Goal: Task Accomplishment & Management: Use online tool/utility

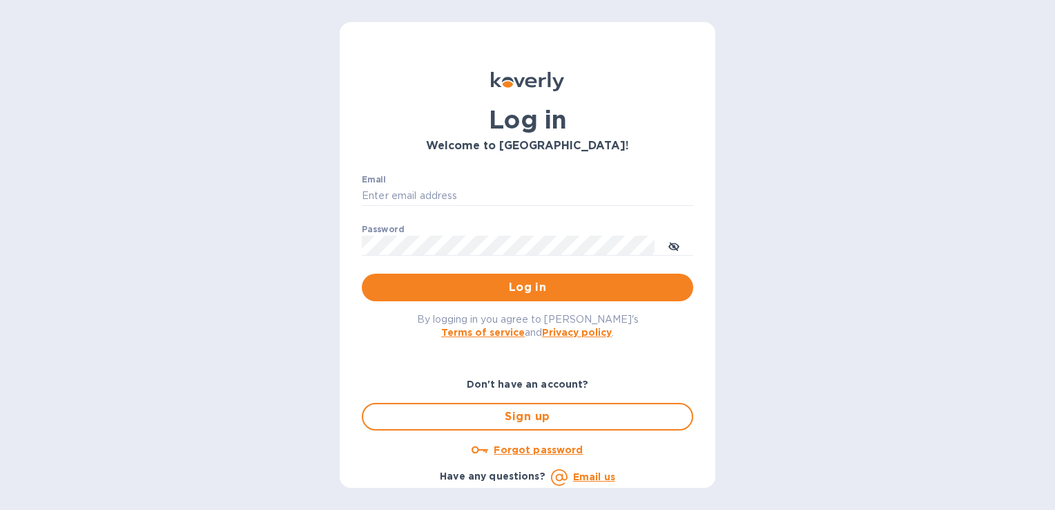
click at [479, 184] on div "Email ​" at bounding box center [527, 200] width 331 height 50
click at [479, 186] on input "Email" at bounding box center [527, 196] width 331 height 21
click at [514, 203] on input "Email" at bounding box center [527, 196] width 331 height 21
paste input "amanda@ecomseating.com"
type input "amanda@ecomseating.com"
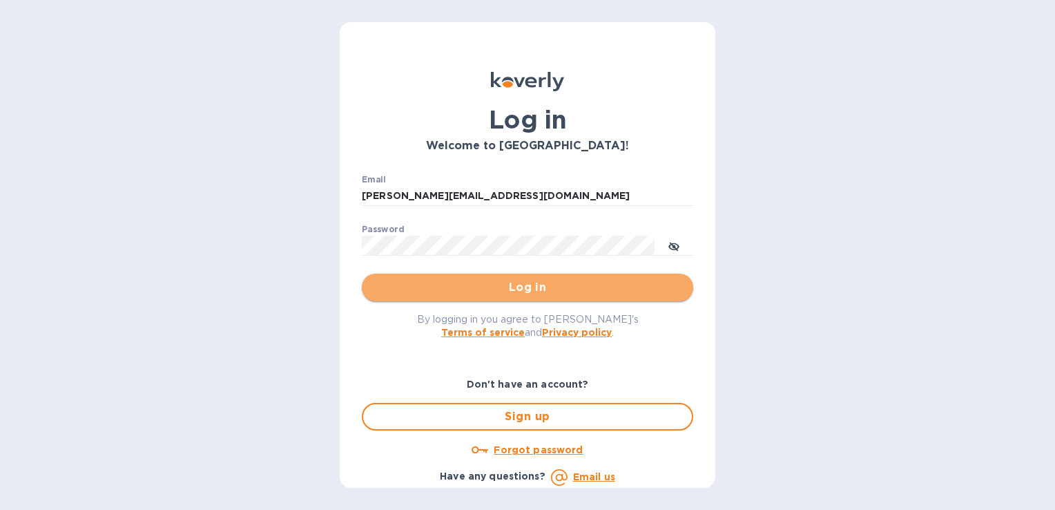
click at [532, 285] on span "Log in" at bounding box center [527, 287] width 309 height 17
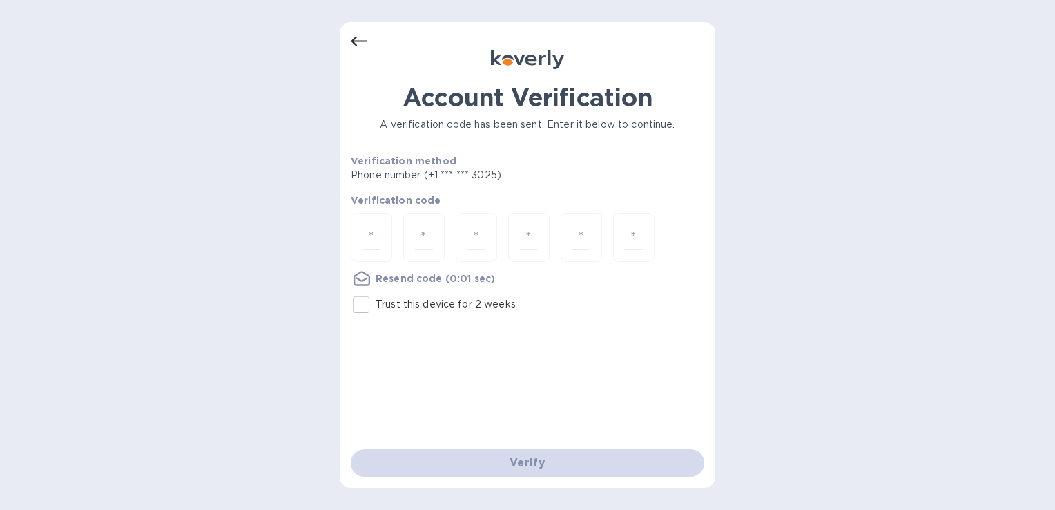
click at [387, 311] on p "Trust this device for 2 weeks" at bounding box center [446, 304] width 140 height 15
click at [376, 311] on input "Trust this device for 2 weeks" at bounding box center [361, 304] width 29 height 29
checkbox input "true"
click at [379, 242] on input "number" at bounding box center [372, 237] width 18 height 26
type input "9"
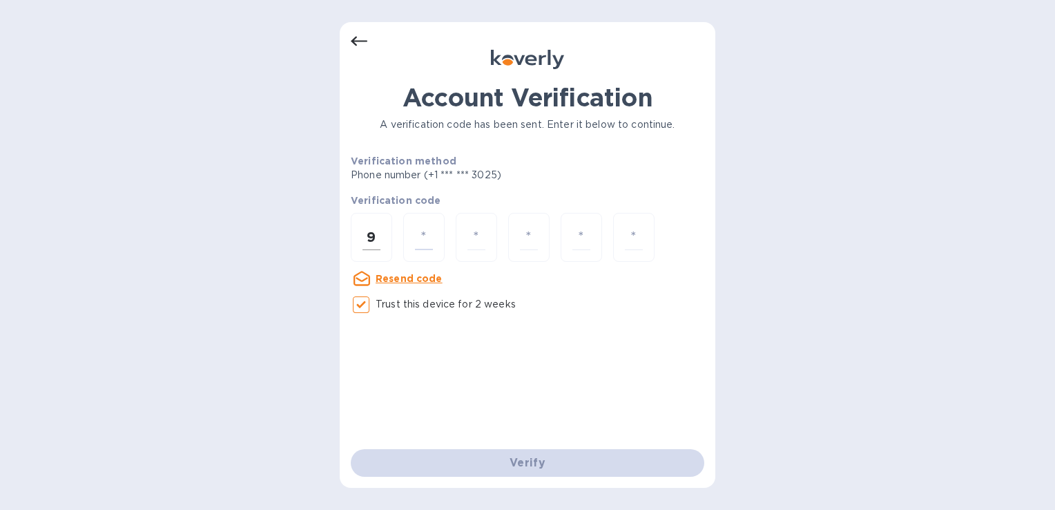
type input "9"
type input "2"
type input "7"
type input "1"
type input "8"
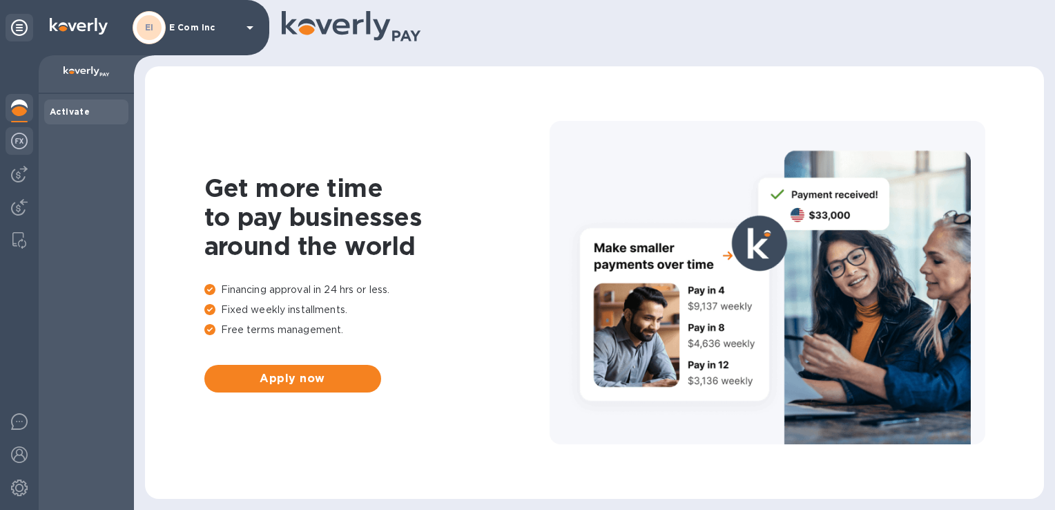
click at [13, 134] on img at bounding box center [19, 141] width 17 height 17
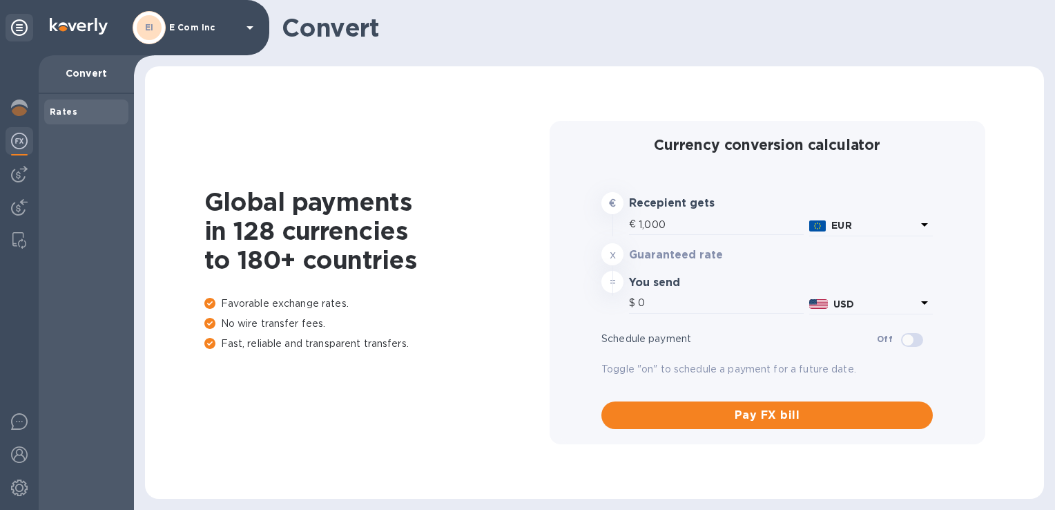
type input "1,174.15"
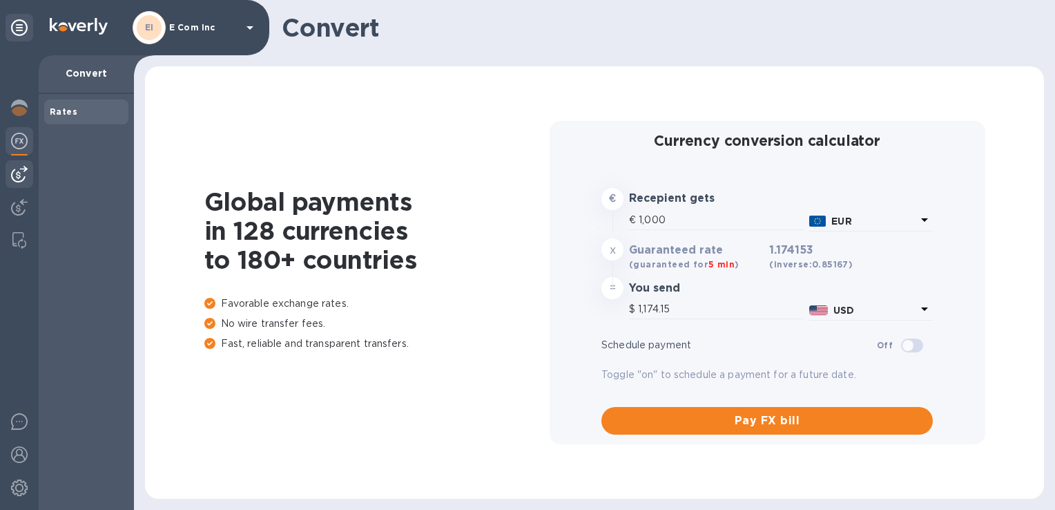
click at [21, 169] on img at bounding box center [19, 174] width 17 height 17
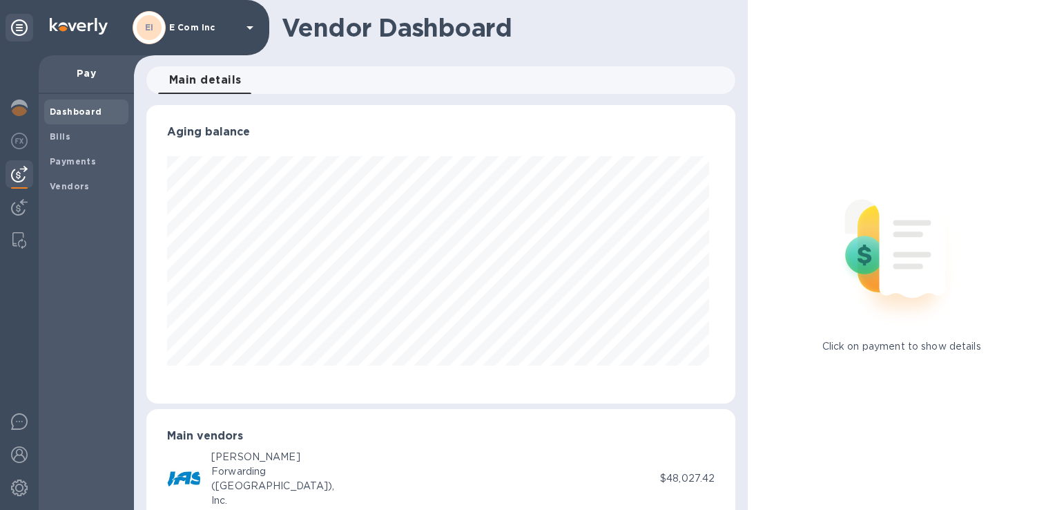
scroll to position [298, 583]
click at [64, 141] on b "Bills" at bounding box center [60, 136] width 21 height 10
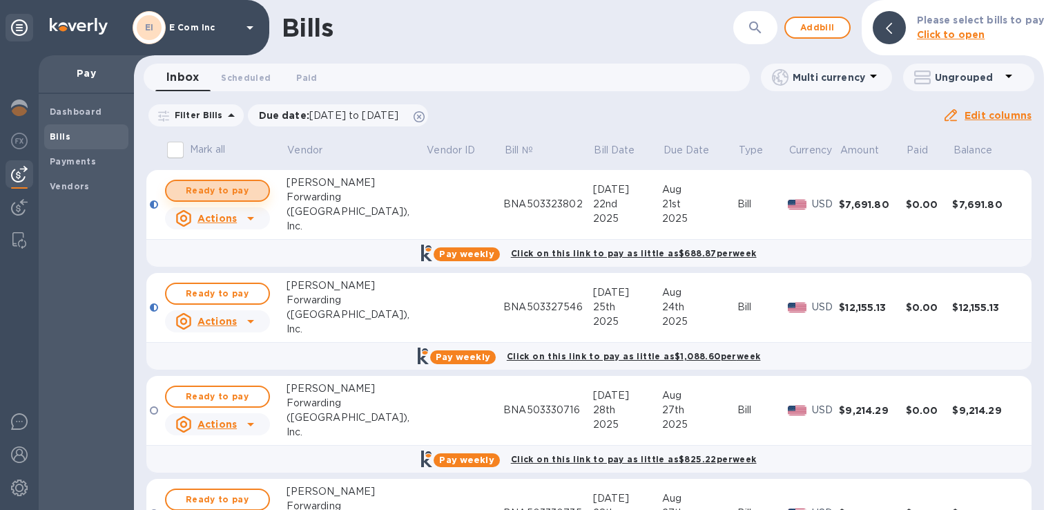
click at [222, 193] on span "Ready to pay" at bounding box center [217, 190] width 80 height 17
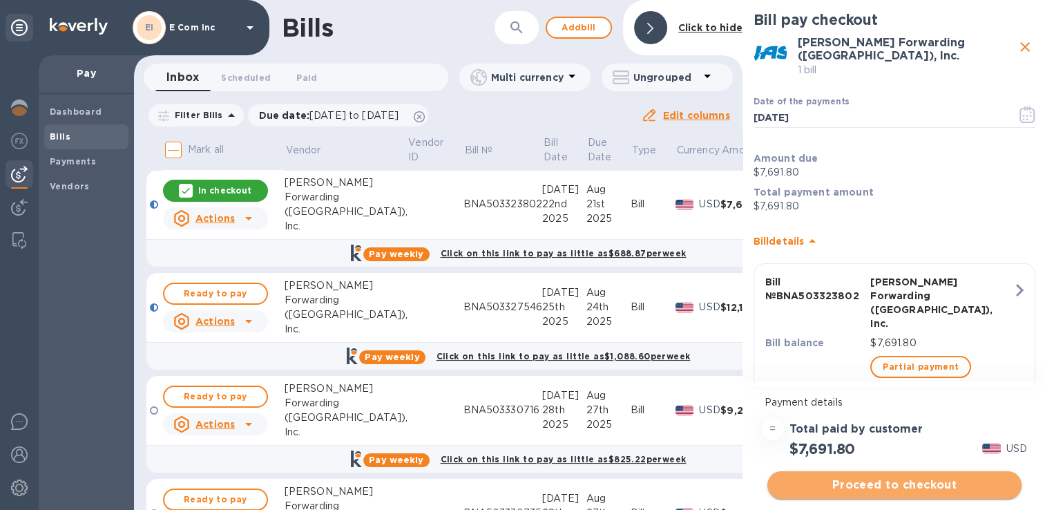
click at [878, 497] on button "Proceed to checkout" at bounding box center [894, 485] width 254 height 28
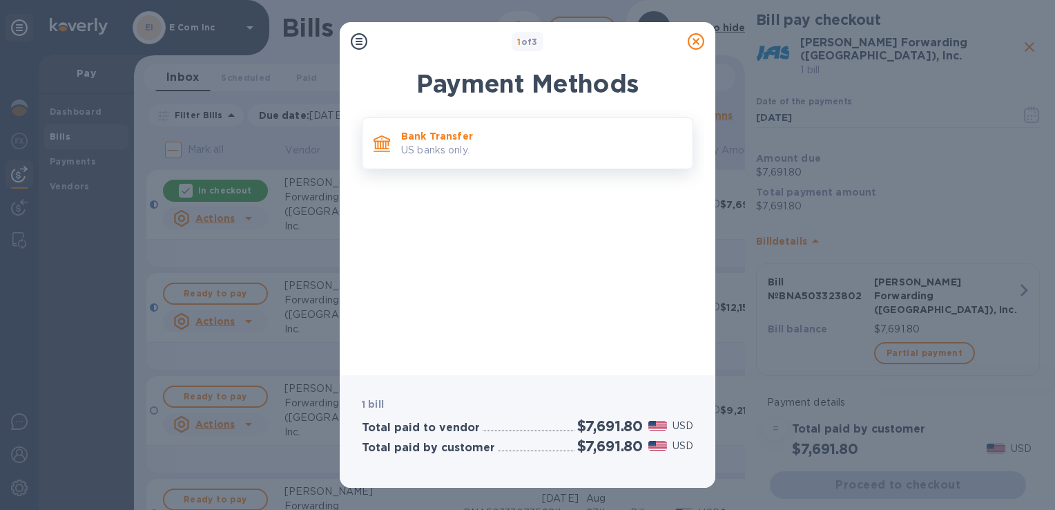
click at [457, 149] on p "US banks only." at bounding box center [541, 150] width 280 height 15
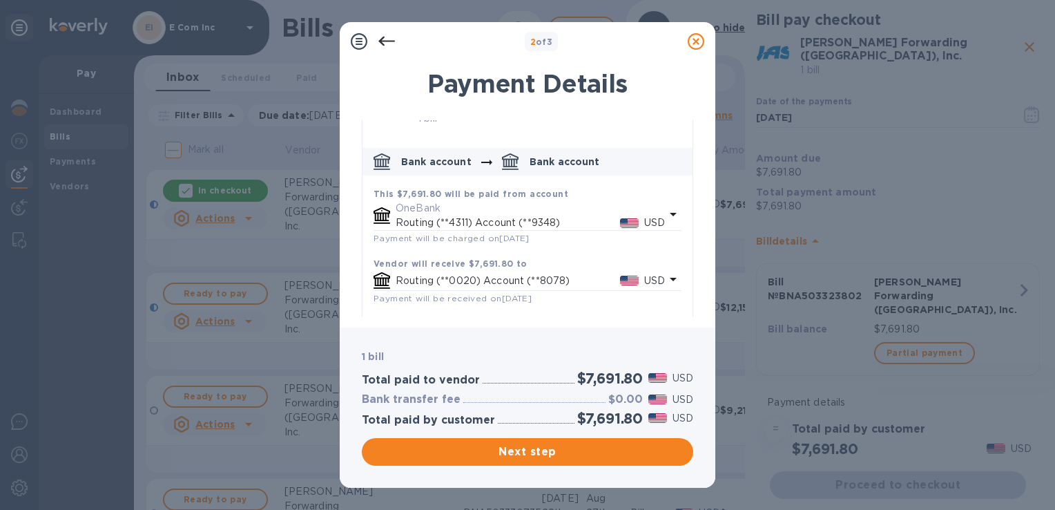
scroll to position [69, 0]
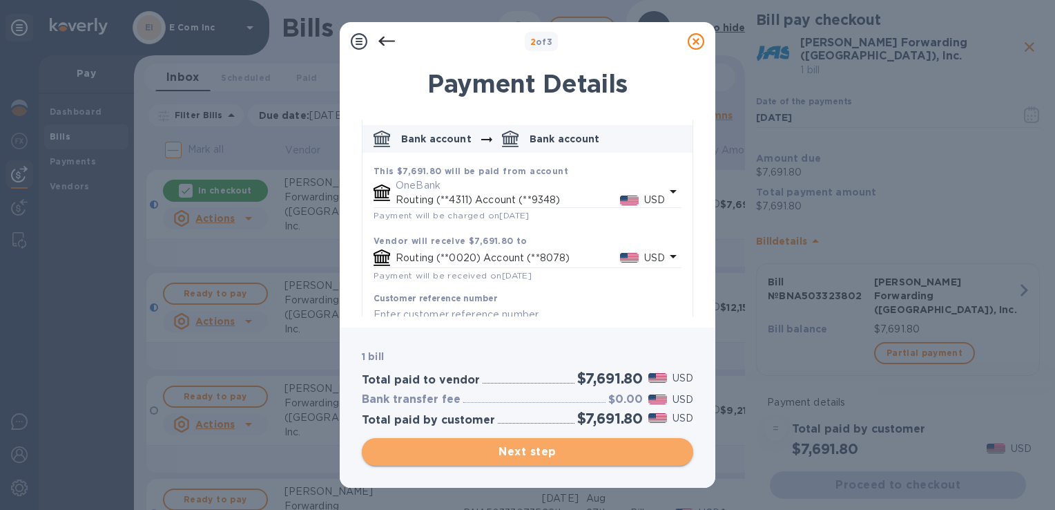
click at [533, 452] on span "Next step" at bounding box center [527, 451] width 309 height 17
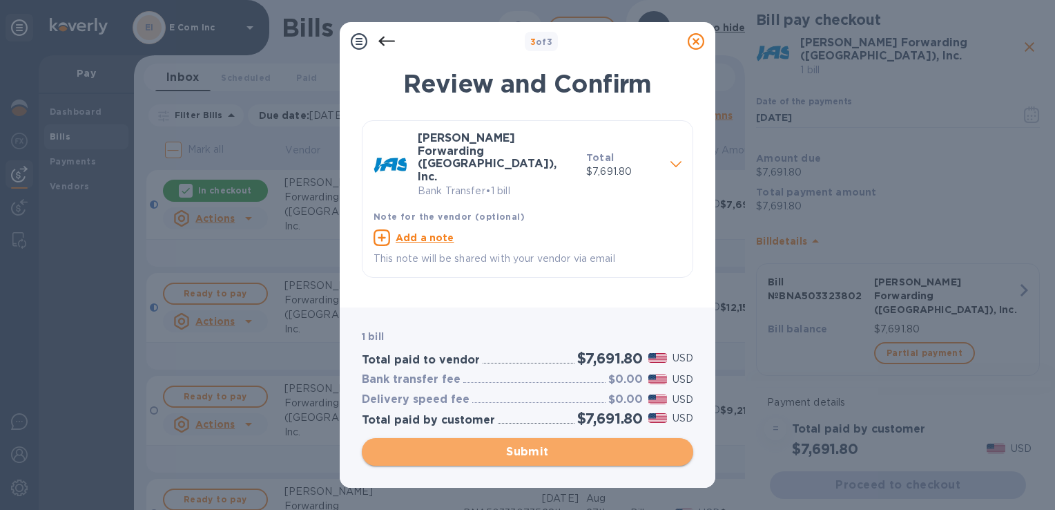
click at [568, 459] on span "Submit" at bounding box center [527, 451] width 309 height 17
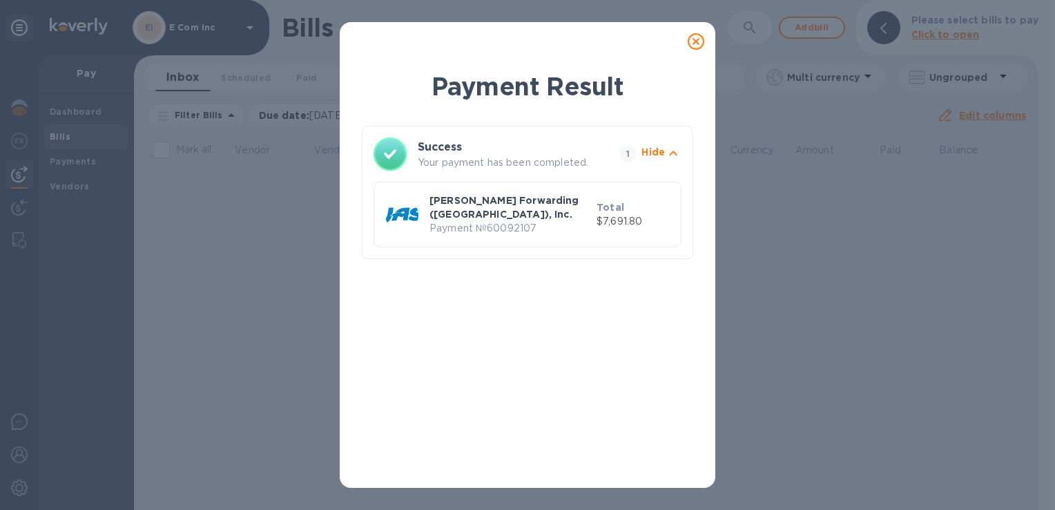
click at [486, 224] on div "[PERSON_NAME] Forwarding ([GEOGRAPHIC_DATA]), Inc. Payment № 60092107" at bounding box center [510, 215] width 167 height 48
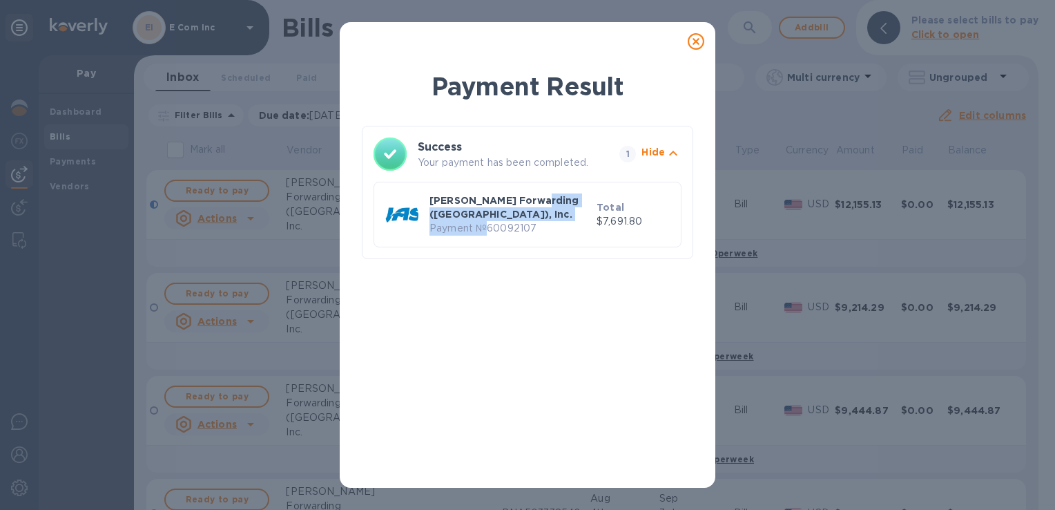
drag, startPoint x: 484, startPoint y: 214, endPoint x: 539, endPoint y: 208, distance: 55.6
click at [539, 208] on div "[PERSON_NAME] Forwarding ([GEOGRAPHIC_DATA]), Inc. Payment № 60092107" at bounding box center [510, 215] width 167 height 48
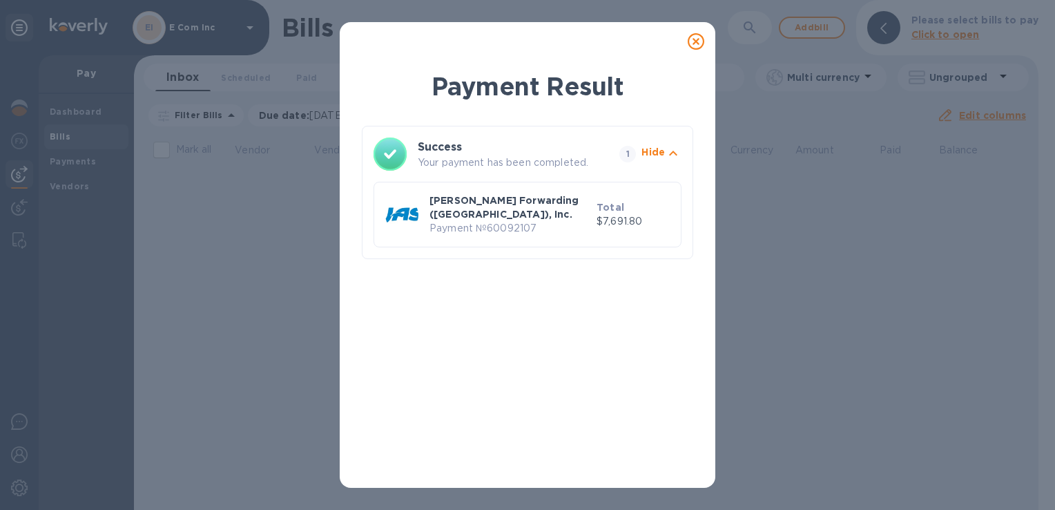
drag, startPoint x: 539, startPoint y: 208, endPoint x: 528, endPoint y: 222, distance: 18.1
click at [528, 222] on p "Payment № 60092107" at bounding box center [511, 228] width 162 height 15
click at [509, 221] on p "Payment № 60092107" at bounding box center [511, 228] width 162 height 15
copy p "60092107"
